Goal: Book appointment/travel/reservation

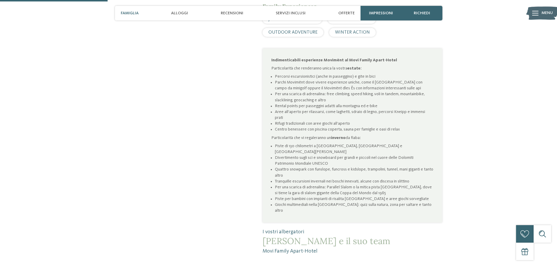
scroll to position [409, 0]
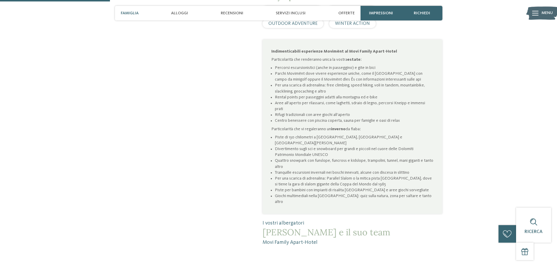
click at [304, 8] on span "JUST KIDS AND FAMILY" at bounding box center [292, 10] width 48 height 5
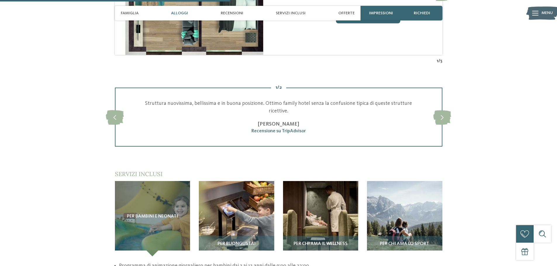
scroll to position [819, 0]
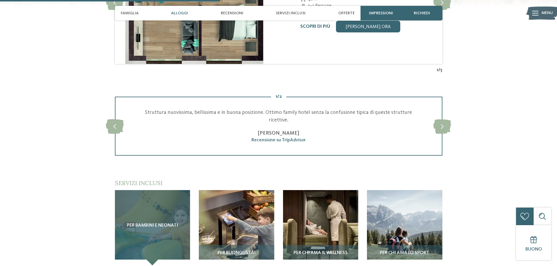
click at [167, 195] on div "Per bambini e neonati" at bounding box center [152, 227] width 75 height 75
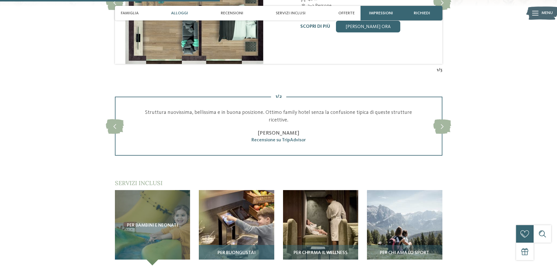
click at [259, 251] on h3 "Per buongustai" at bounding box center [237, 253] width 70 height 5
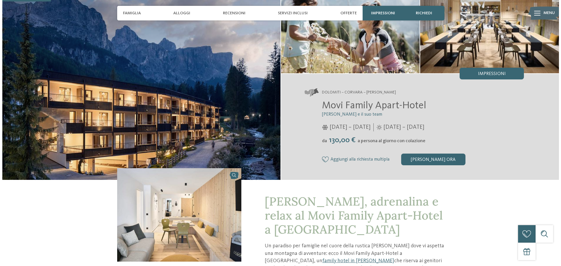
scroll to position [0, 0]
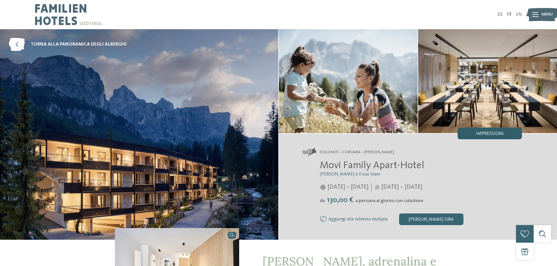
click at [481, 136] on span "Impressioni" at bounding box center [490, 134] width 28 height 5
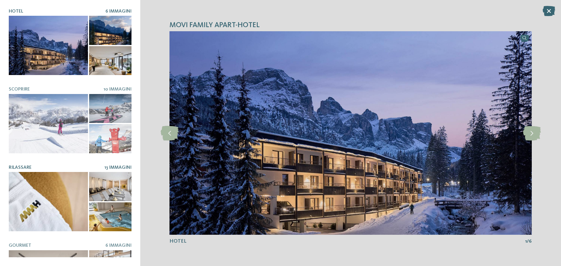
click at [123, 213] on div at bounding box center [110, 217] width 42 height 29
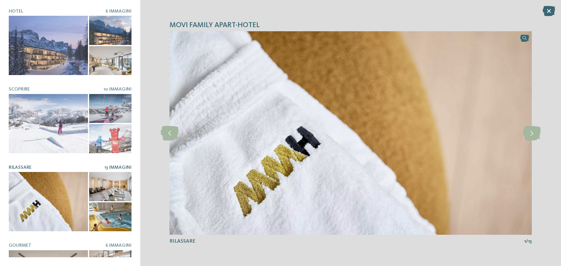
click at [118, 196] on div at bounding box center [110, 186] width 42 height 29
click at [118, 162] on div "Hotel 6 Immagini Scoprire" at bounding box center [70, 133] width 123 height 249
click at [116, 165] on span "13 Immagini" at bounding box center [117, 167] width 27 height 5
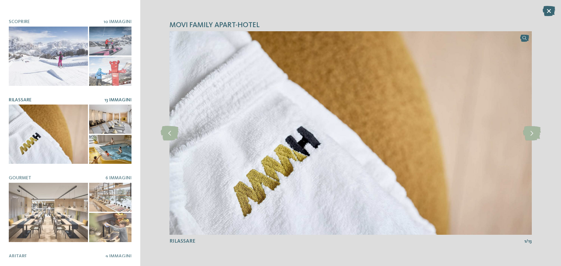
scroll to position [88, 0]
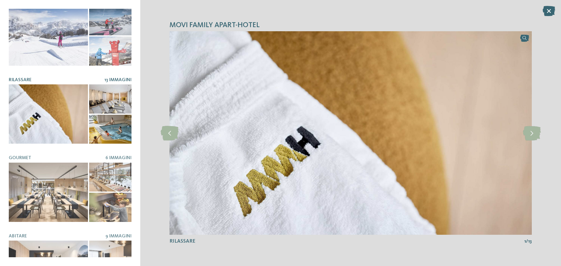
click at [77, 114] on div at bounding box center [48, 113] width 79 height 59
click at [535, 133] on icon at bounding box center [532, 133] width 18 height 15
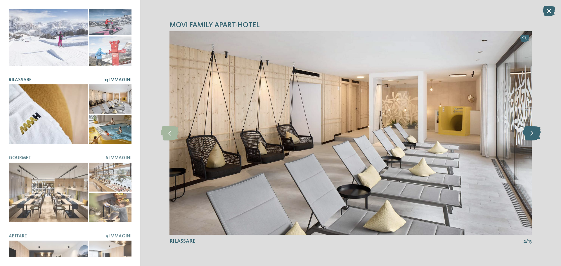
click at [535, 133] on icon at bounding box center [532, 133] width 18 height 15
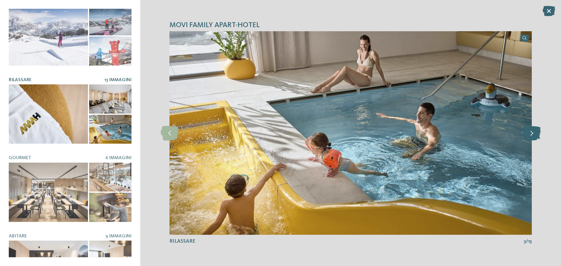
click at [535, 132] on icon at bounding box center [532, 133] width 18 height 15
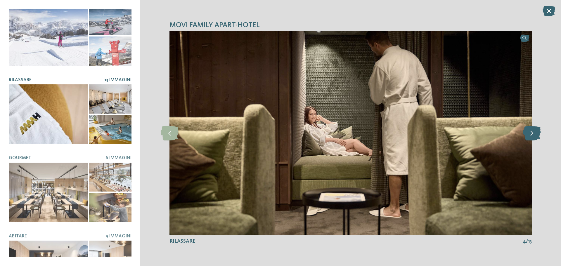
click at [535, 132] on icon at bounding box center [532, 133] width 18 height 15
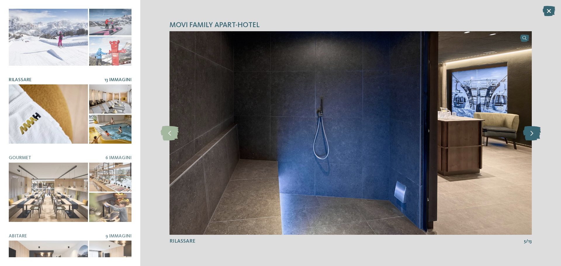
click at [535, 132] on icon at bounding box center [532, 133] width 18 height 15
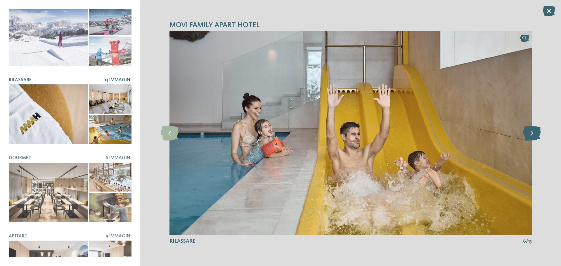
click at [535, 132] on icon at bounding box center [532, 133] width 18 height 15
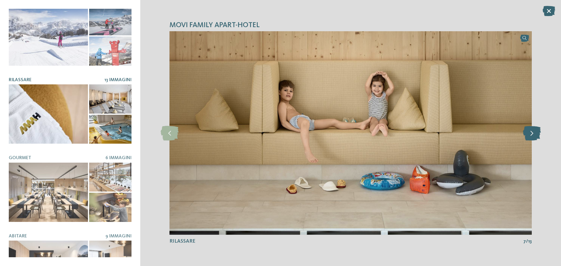
click at [535, 132] on icon at bounding box center [532, 133] width 18 height 15
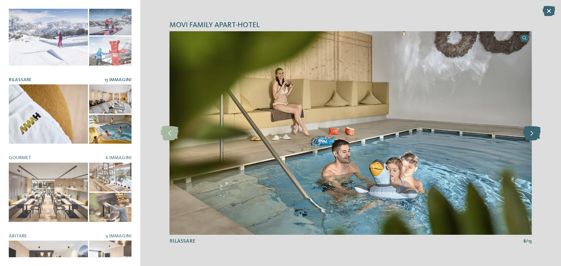
click at [535, 132] on icon at bounding box center [532, 133] width 18 height 15
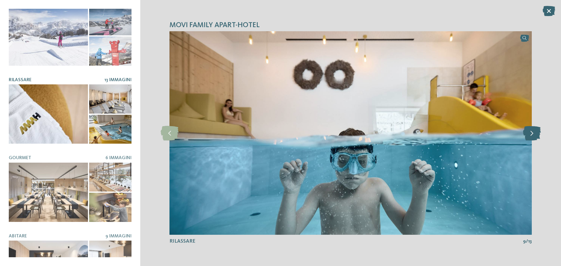
click at [535, 132] on icon at bounding box center [532, 133] width 18 height 15
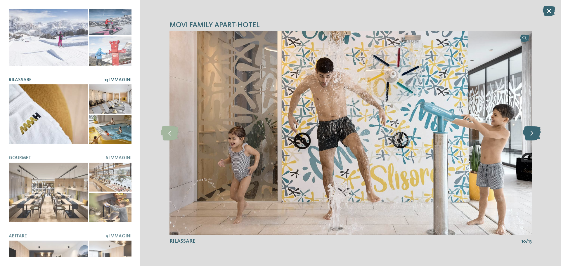
click at [535, 132] on icon at bounding box center [532, 133] width 18 height 15
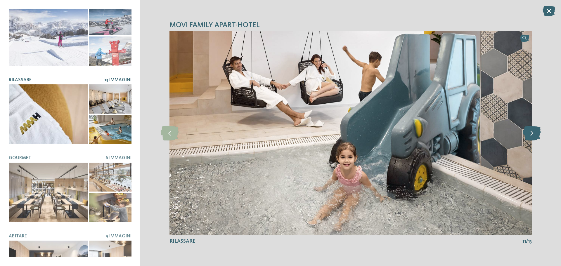
click at [535, 132] on icon at bounding box center [532, 133] width 18 height 15
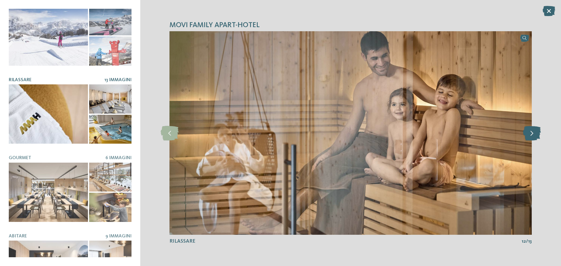
click at [535, 132] on icon at bounding box center [532, 133] width 18 height 15
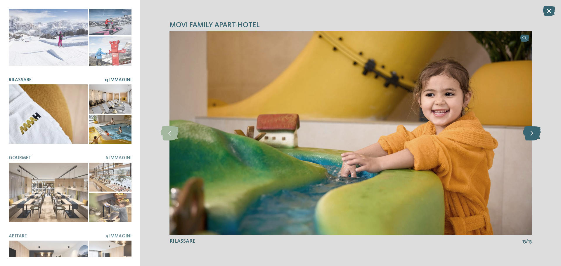
click at [535, 132] on icon at bounding box center [532, 133] width 18 height 15
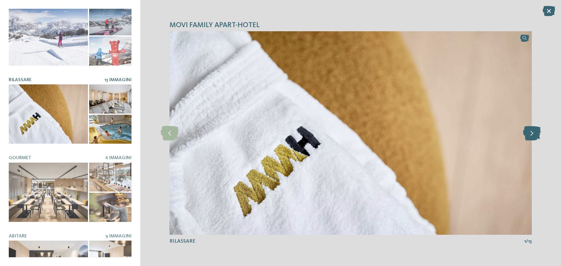
click at [535, 132] on icon at bounding box center [532, 133] width 18 height 15
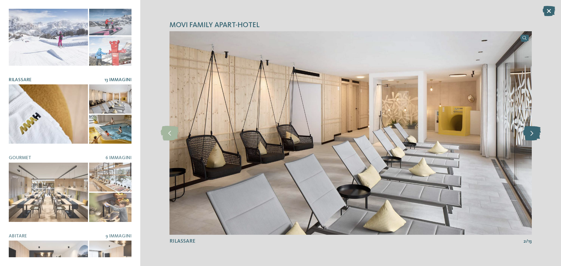
click at [535, 132] on icon at bounding box center [532, 133] width 18 height 15
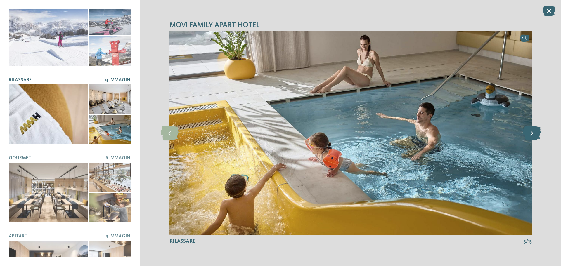
click at [535, 132] on icon at bounding box center [532, 133] width 18 height 15
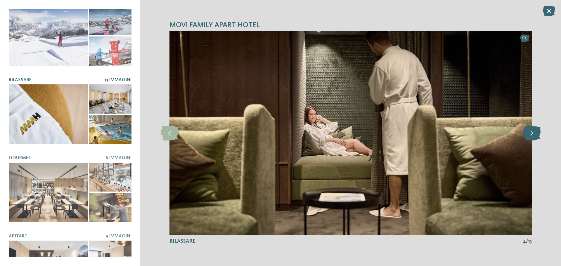
click at [535, 132] on icon at bounding box center [532, 133] width 18 height 15
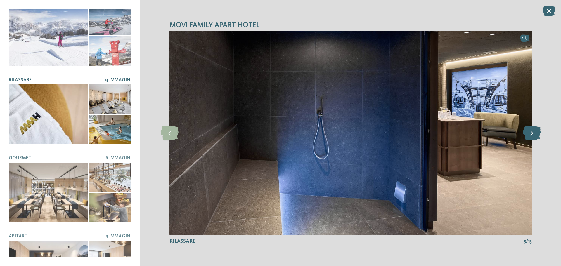
click at [535, 132] on icon at bounding box center [532, 133] width 18 height 15
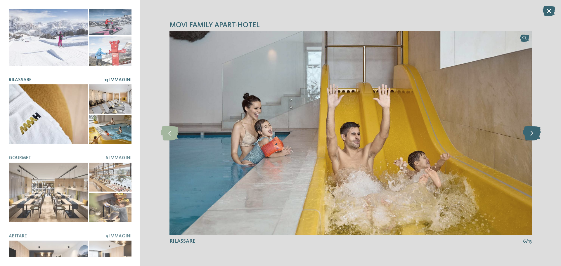
click at [535, 132] on icon at bounding box center [532, 133] width 18 height 15
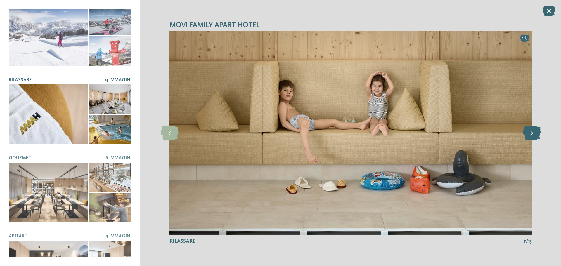
click at [535, 132] on icon at bounding box center [532, 133] width 18 height 15
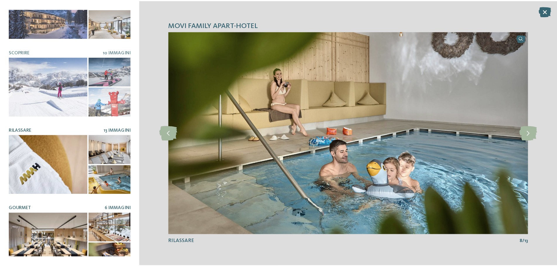
scroll to position [6, 0]
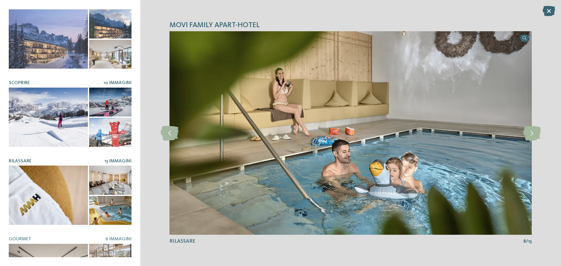
click at [118, 111] on div at bounding box center [110, 102] width 42 height 29
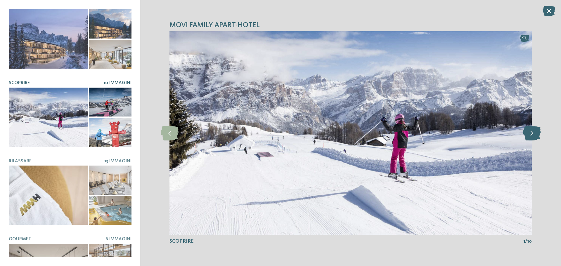
click at [536, 134] on icon at bounding box center [532, 133] width 18 height 15
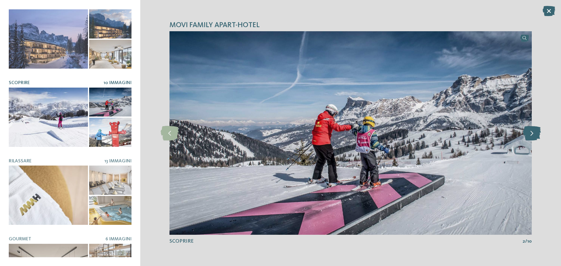
click at [536, 134] on icon at bounding box center [532, 133] width 18 height 15
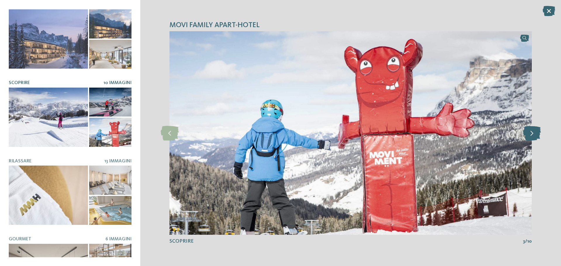
click at [536, 134] on icon at bounding box center [532, 133] width 18 height 15
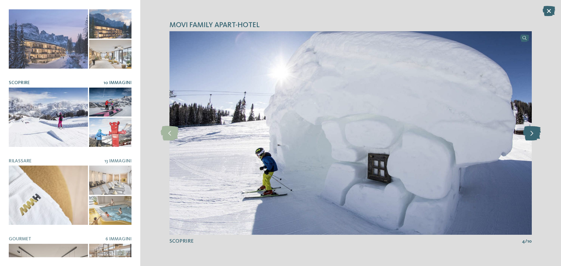
click at [536, 134] on icon at bounding box center [532, 133] width 18 height 15
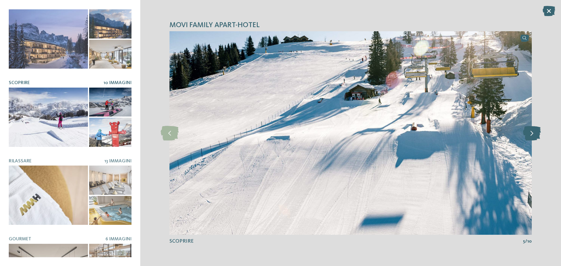
click at [536, 134] on icon at bounding box center [532, 133] width 18 height 15
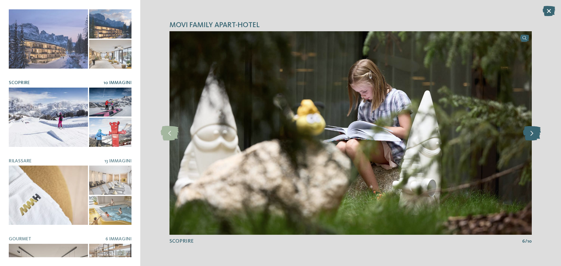
click at [536, 134] on icon at bounding box center [532, 133] width 18 height 15
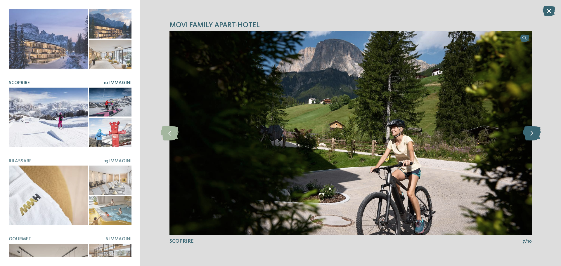
click at [536, 134] on icon at bounding box center [532, 133] width 18 height 15
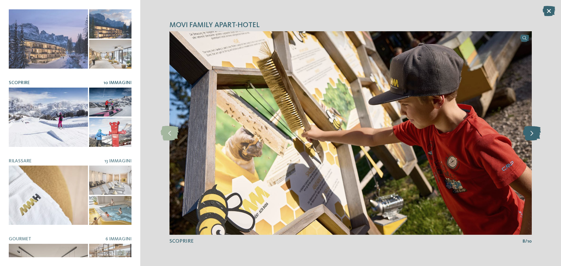
click at [536, 134] on icon at bounding box center [532, 133] width 18 height 15
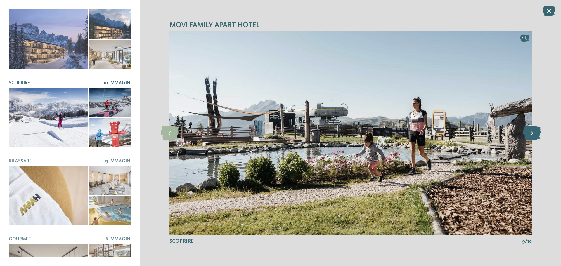
click at [536, 134] on icon at bounding box center [532, 133] width 18 height 15
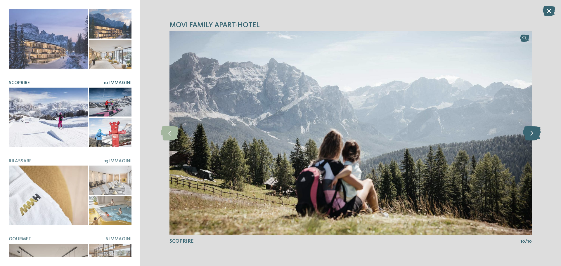
click at [536, 134] on icon at bounding box center [532, 133] width 18 height 15
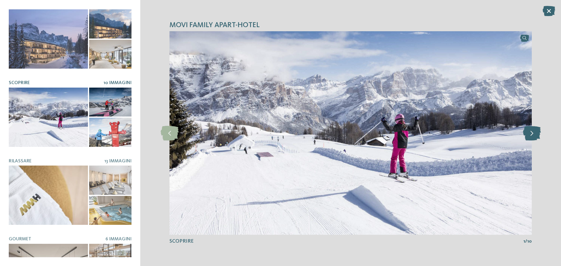
click at [536, 134] on icon at bounding box center [532, 133] width 18 height 15
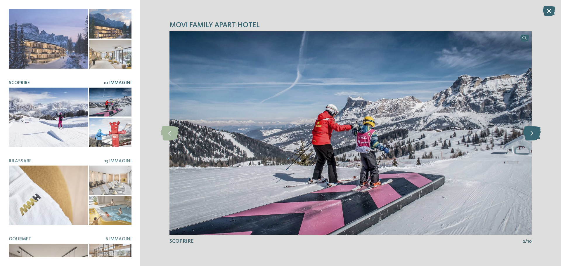
click at [536, 134] on icon at bounding box center [532, 133] width 18 height 15
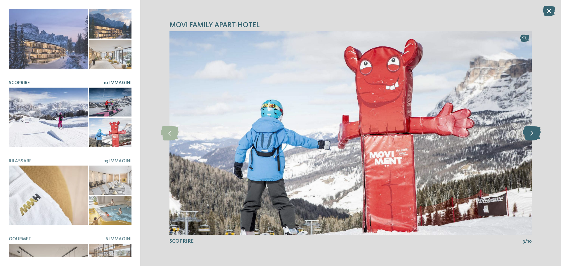
click at [536, 134] on icon at bounding box center [532, 133] width 18 height 15
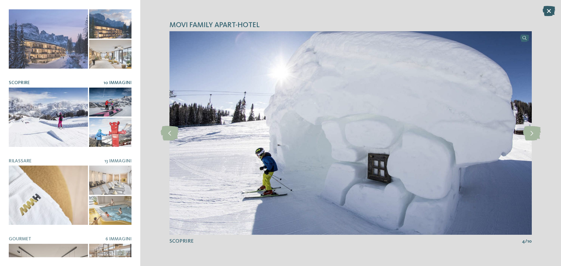
click at [547, 11] on icon at bounding box center [549, 11] width 13 height 10
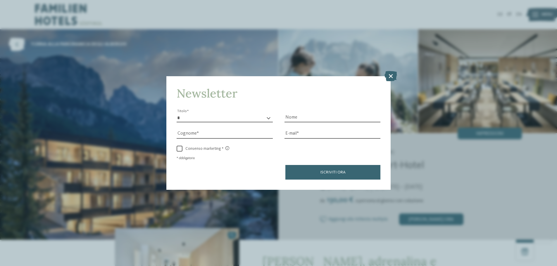
click at [388, 74] on icon at bounding box center [390, 76] width 13 height 10
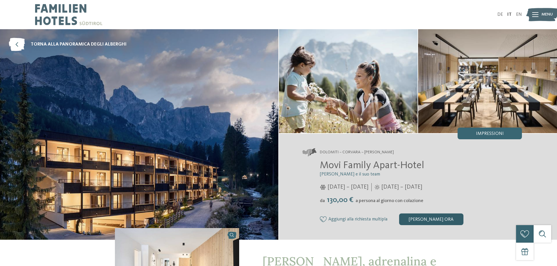
click at [432, 220] on div "[PERSON_NAME] ora" at bounding box center [431, 220] width 64 height 12
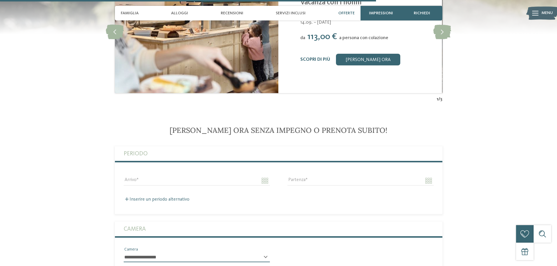
scroll to position [1360, 0]
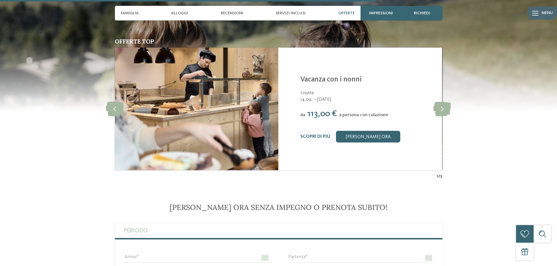
click at [540, 16] on img at bounding box center [542, 13] width 32 height 16
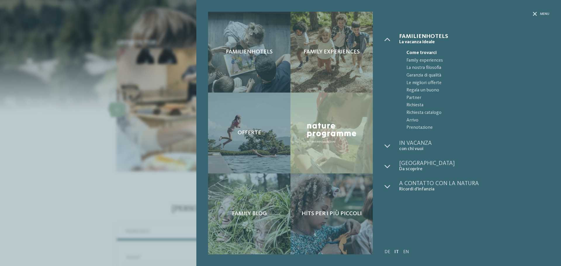
click at [549, 15] on span "Menu" at bounding box center [544, 14] width 9 height 5
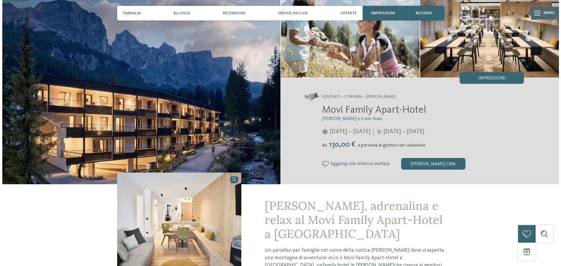
scroll to position [117, 0]
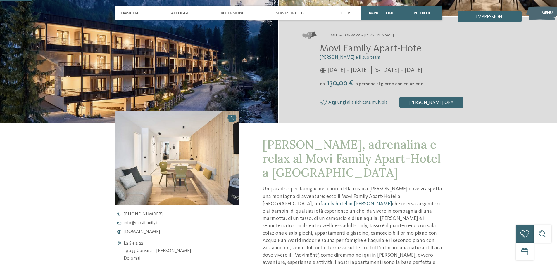
click at [371, 102] on span "Aggiungi alla richiesta multipla" at bounding box center [357, 102] width 59 height 5
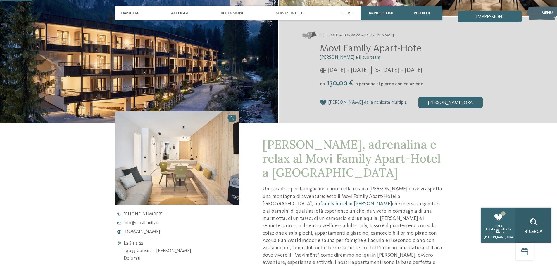
click at [537, 225] on icon at bounding box center [533, 222] width 7 height 7
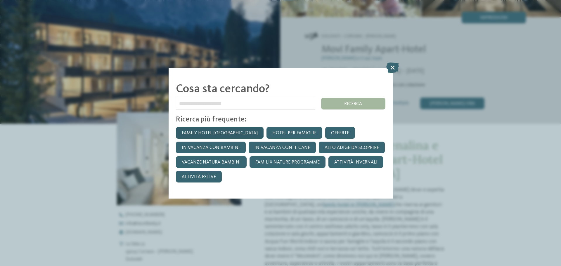
click at [203, 135] on link "Family hotel [GEOGRAPHIC_DATA]" at bounding box center [220, 133] width 88 height 12
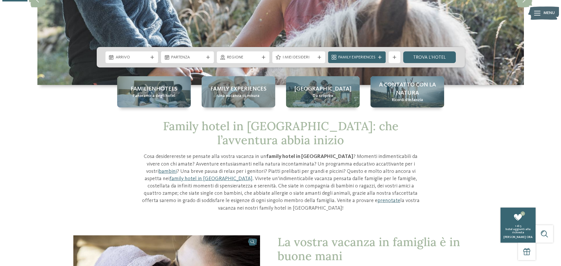
scroll to position [117, 0]
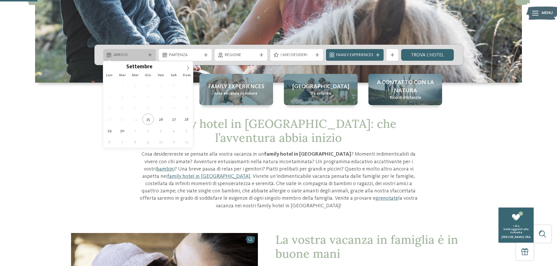
click at [151, 53] on div "Arrivo" at bounding box center [129, 55] width 53 height 12
click at [184, 68] on span at bounding box center [188, 66] width 10 height 10
type input "****"
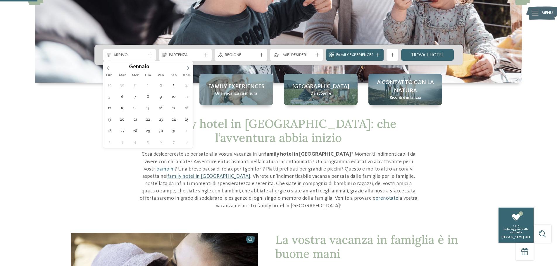
click at [184, 68] on span at bounding box center [188, 66] width 10 height 10
type div "08.02.2026"
type input "****"
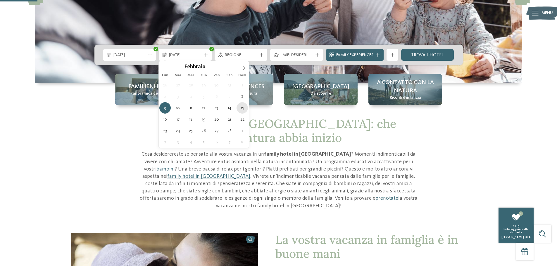
type div "15.02.2026"
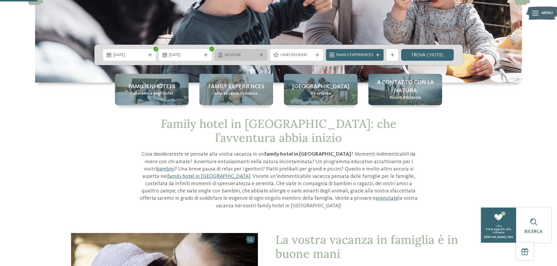
click at [248, 56] on span "Regione" at bounding box center [241, 55] width 32 height 6
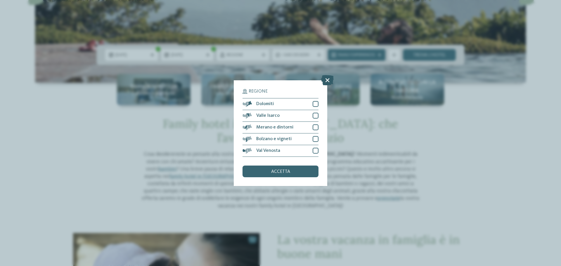
click at [327, 80] on icon at bounding box center [327, 80] width 13 height 10
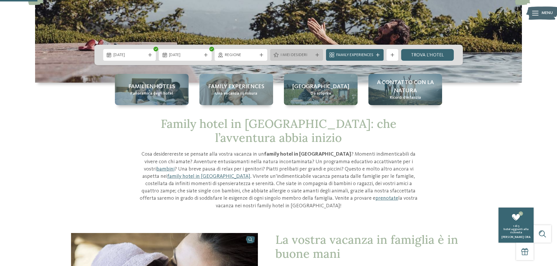
click at [308, 56] on span "I miei desideri" at bounding box center [296, 55] width 32 height 6
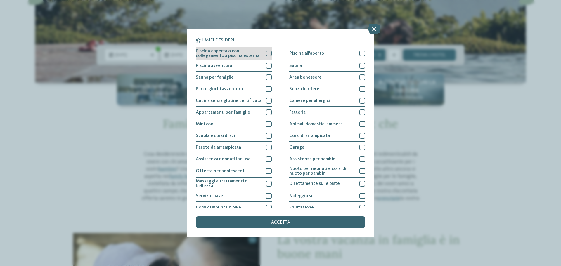
click at [260, 55] on span "Piscina coperta o con collegamento a piscina esterna" at bounding box center [229, 53] width 66 height 9
click at [241, 68] on div "Piscina avventura" at bounding box center [234, 66] width 76 height 12
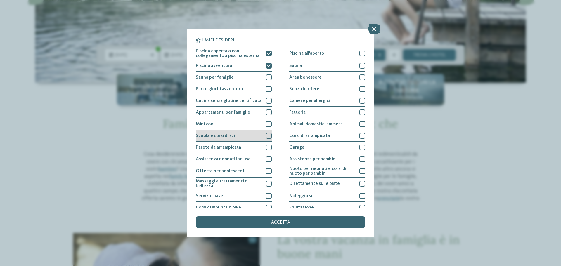
click at [237, 137] on div "Scuola e corsi di sci" at bounding box center [234, 136] width 76 height 12
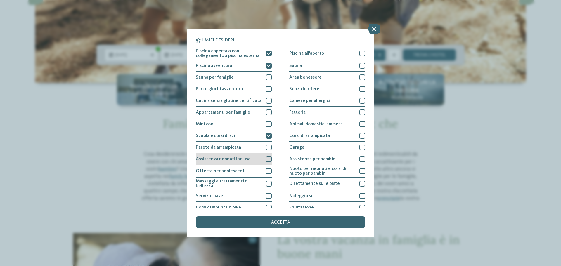
click at [251, 161] on div "Assistenza neonati inclusa" at bounding box center [234, 159] width 76 height 12
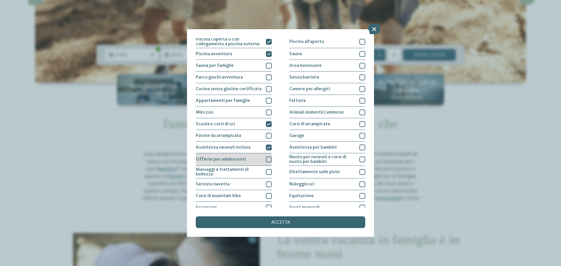
scroll to position [41, 0]
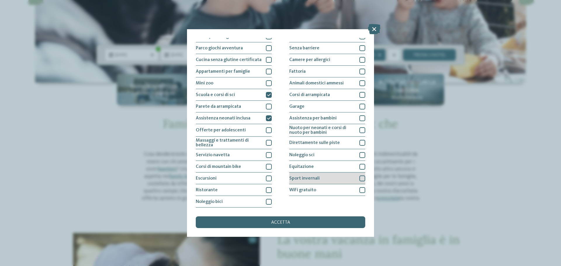
click at [328, 177] on div "Sport invernali" at bounding box center [327, 179] width 76 height 12
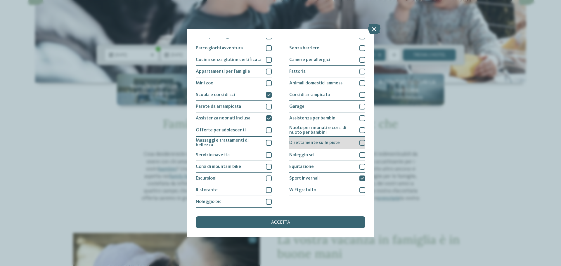
click at [309, 143] on span "Direttamente sulle piste" at bounding box center [314, 143] width 51 height 5
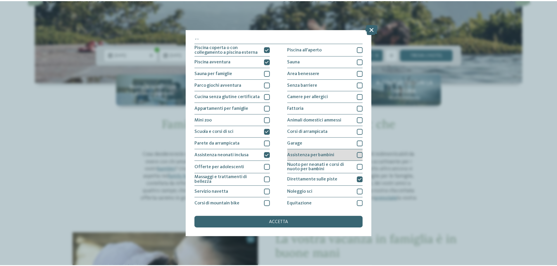
scroll to position [0, 0]
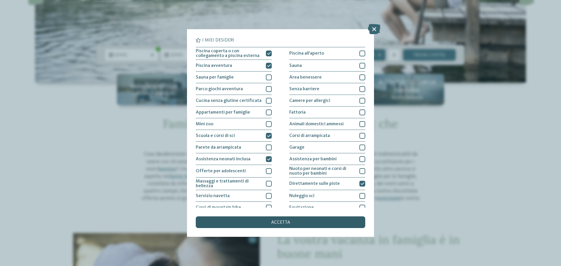
click at [292, 218] on div "accetta" at bounding box center [281, 223] width 170 height 12
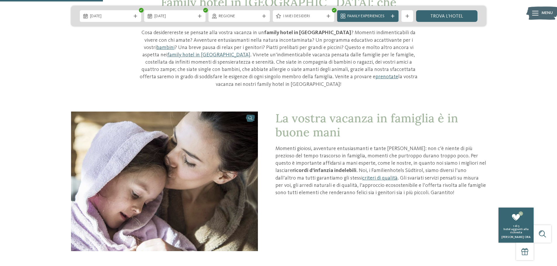
scroll to position [234, 0]
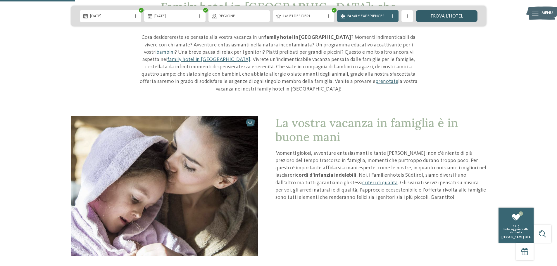
click at [464, 13] on link "trova l’hotel" at bounding box center [446, 16] width 61 height 12
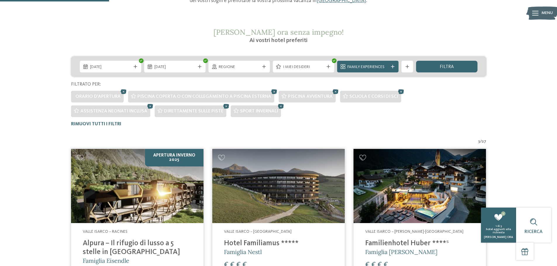
scroll to position [89, 0]
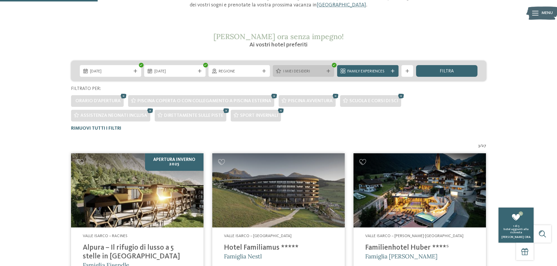
click at [330, 72] on icon at bounding box center [329, 71] width 4 height 4
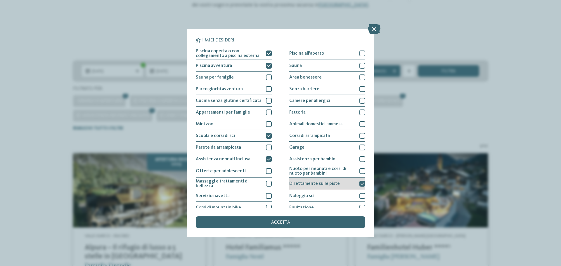
click at [360, 182] on div at bounding box center [363, 184] width 6 height 6
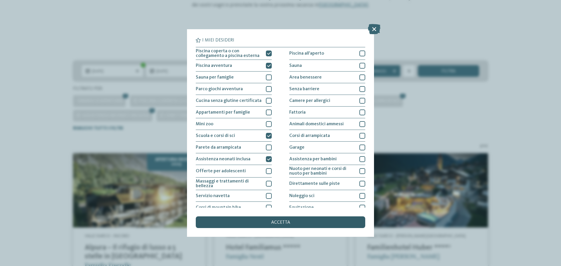
click at [325, 223] on div "accetta" at bounding box center [281, 223] width 170 height 12
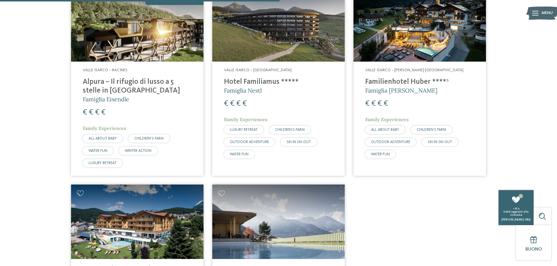
scroll to position [353, 0]
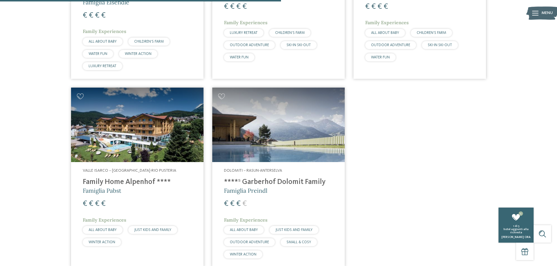
click at [143, 136] on img at bounding box center [137, 125] width 132 height 75
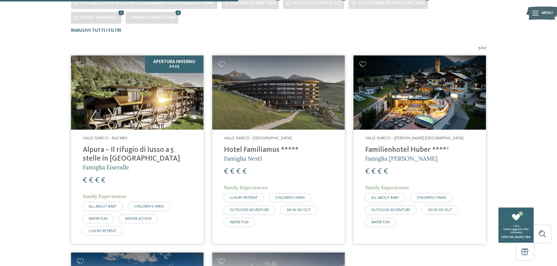
scroll to position [177, 0]
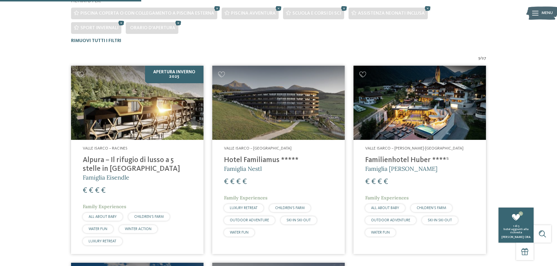
click at [175, 113] on img at bounding box center [137, 103] width 132 height 75
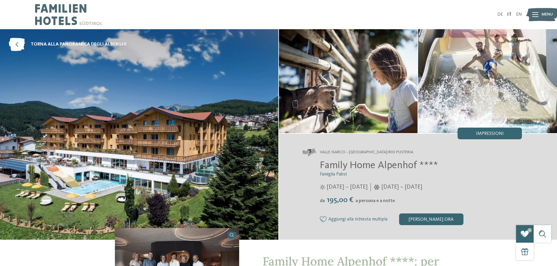
click at [396, 97] on img at bounding box center [348, 81] width 139 height 104
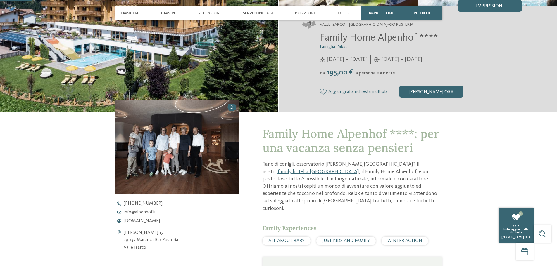
scroll to position [175, 0]
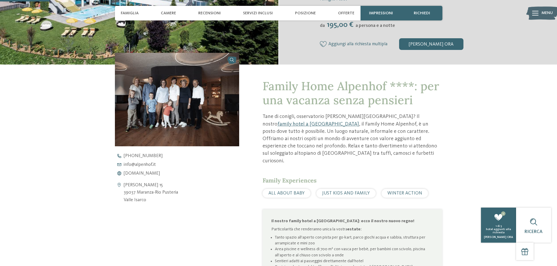
click at [417, 191] on span "WINTER ACTION" at bounding box center [404, 193] width 35 height 5
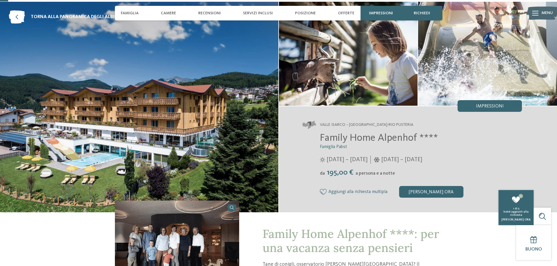
scroll to position [0, 0]
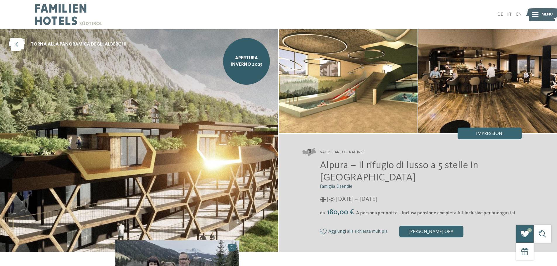
click at [180, 111] on img at bounding box center [139, 140] width 278 height 223
click at [360, 59] on img at bounding box center [348, 81] width 139 height 104
click at [244, 64] on span "Apertura inverno 2025" at bounding box center [246, 61] width 38 height 13
